Goal: Book appointment/travel/reservation

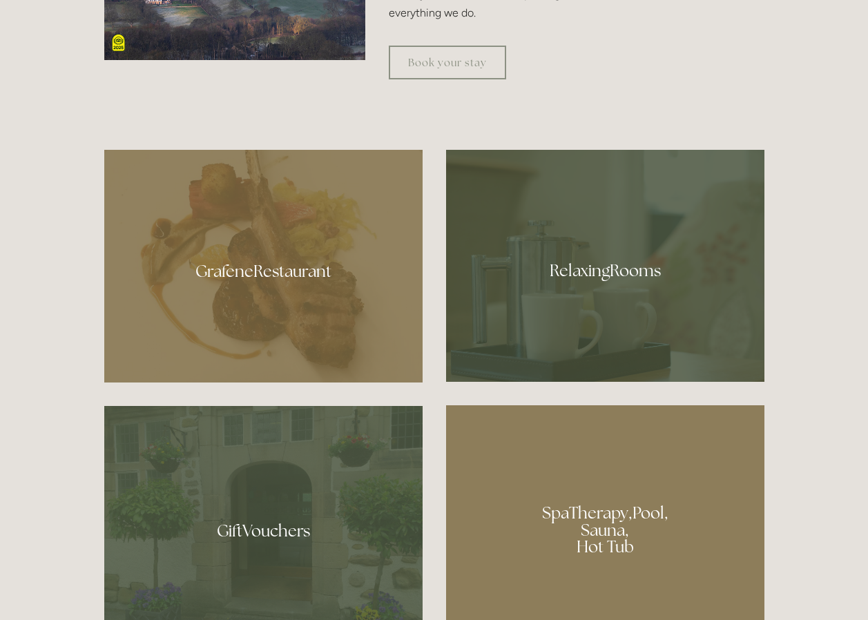
scroll to position [967, 0]
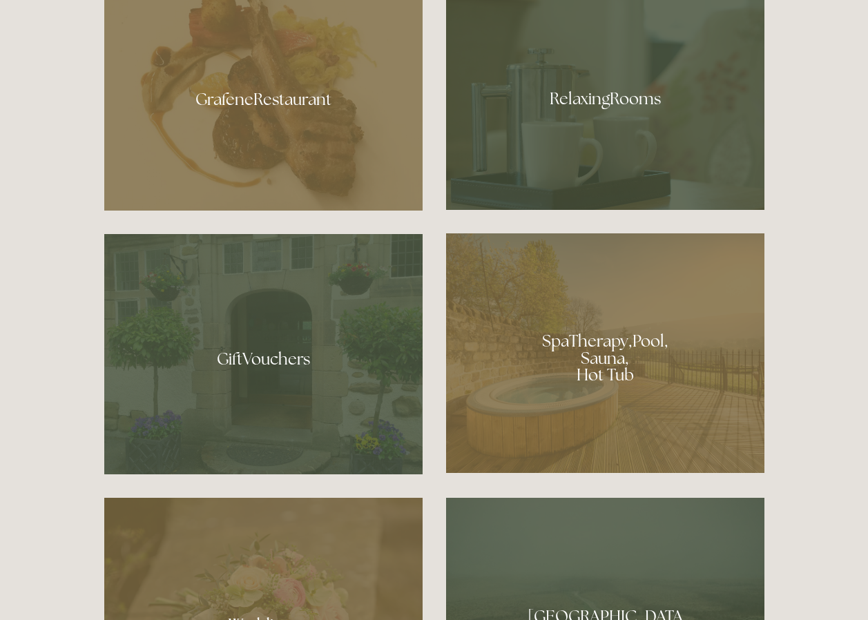
click at [610, 369] on div at bounding box center [605, 353] width 318 height 240
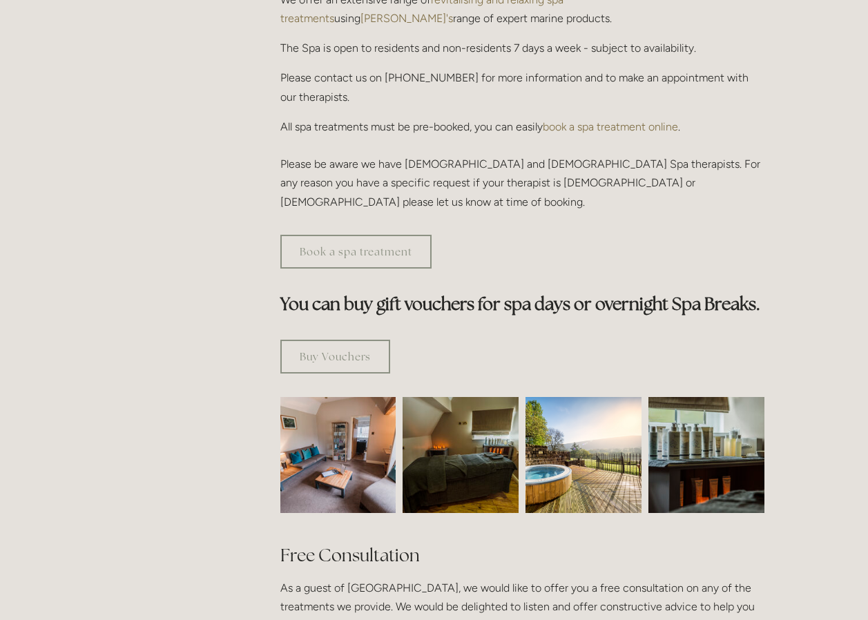
scroll to position [622, 0]
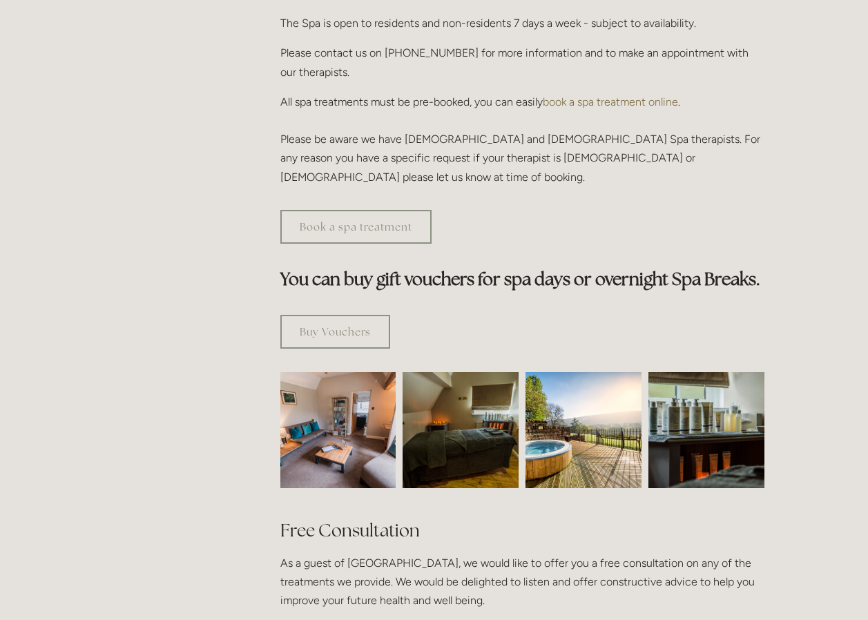
click at [345, 396] on img at bounding box center [338, 430] width 174 height 116
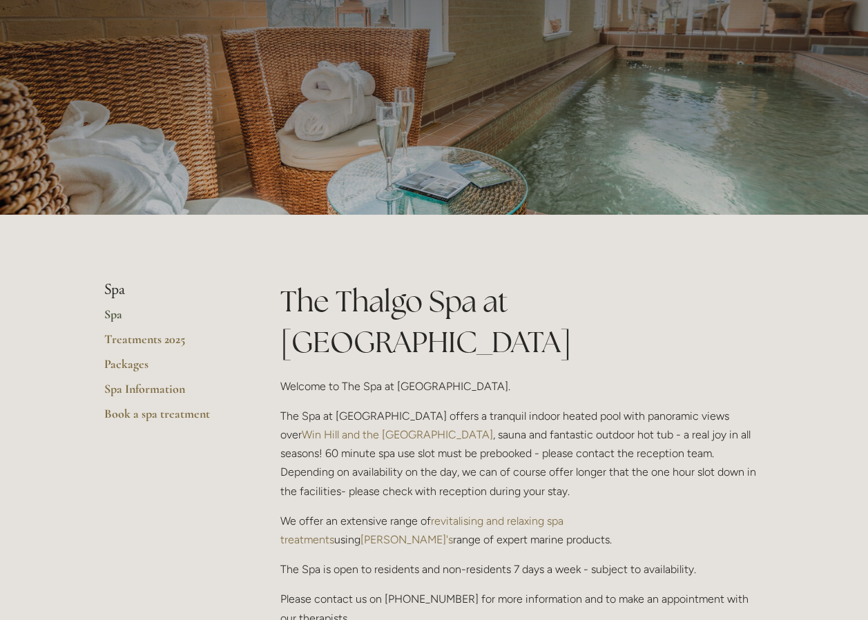
scroll to position [0, 0]
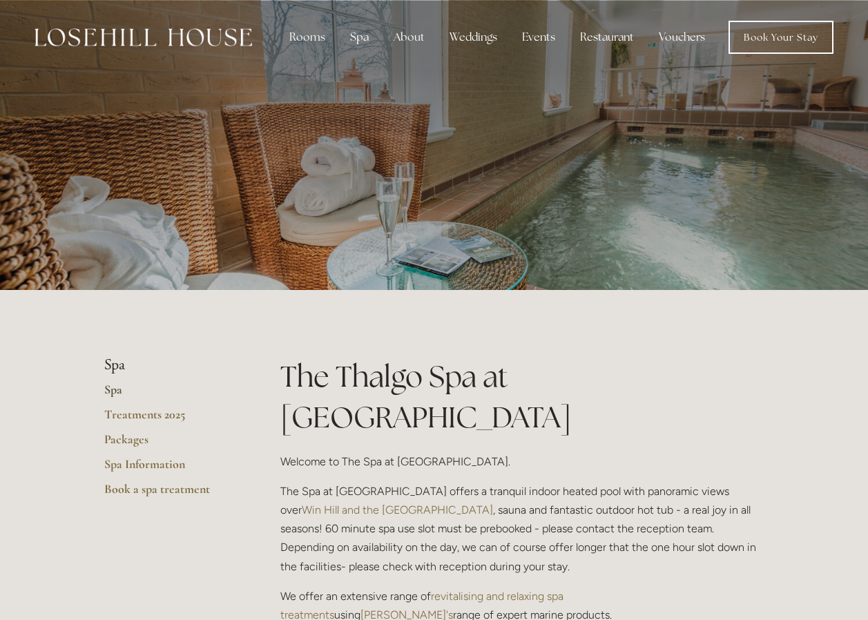
click at [115, 390] on link "Spa" at bounding box center [170, 394] width 132 height 25
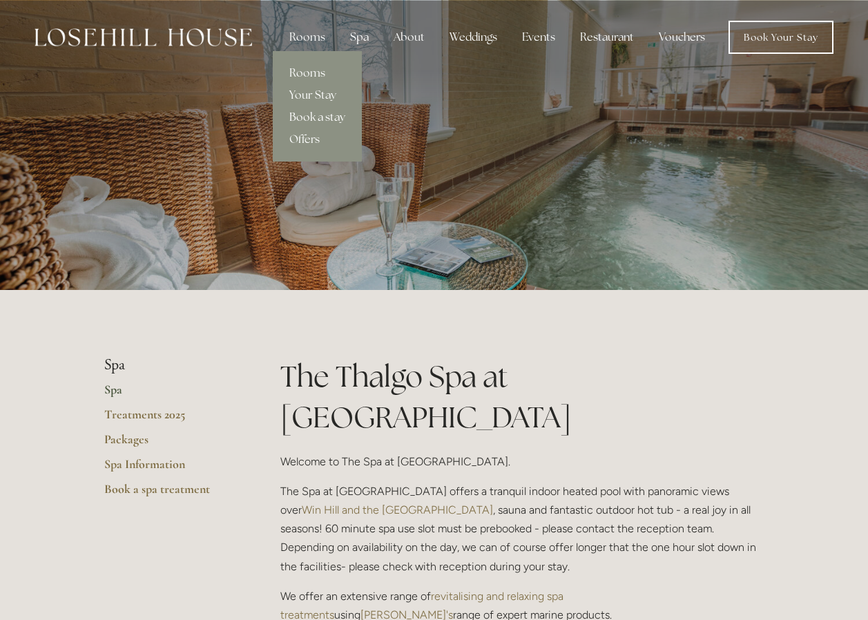
click at [338, 118] on link "Book a stay" at bounding box center [317, 117] width 89 height 22
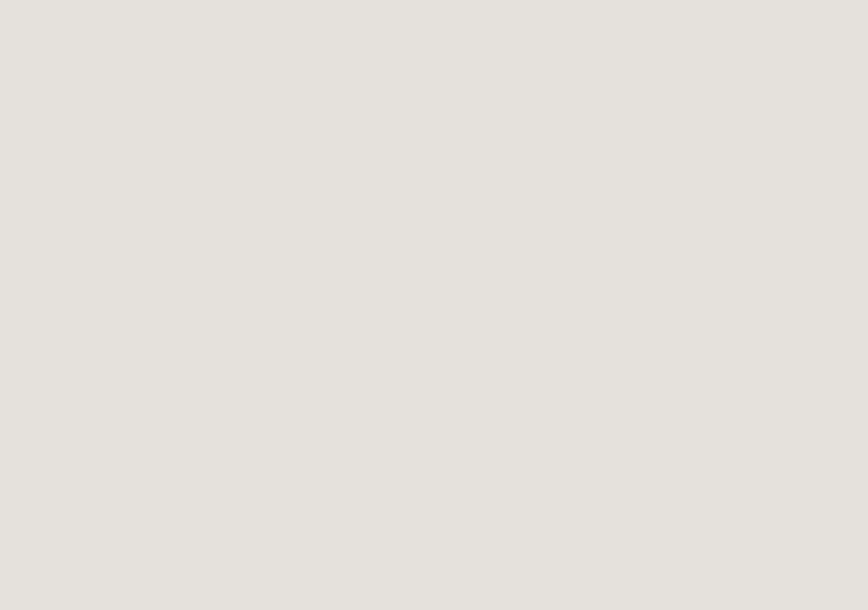
scroll to position [829, 0]
